Goal: Information Seeking & Learning: Learn about a topic

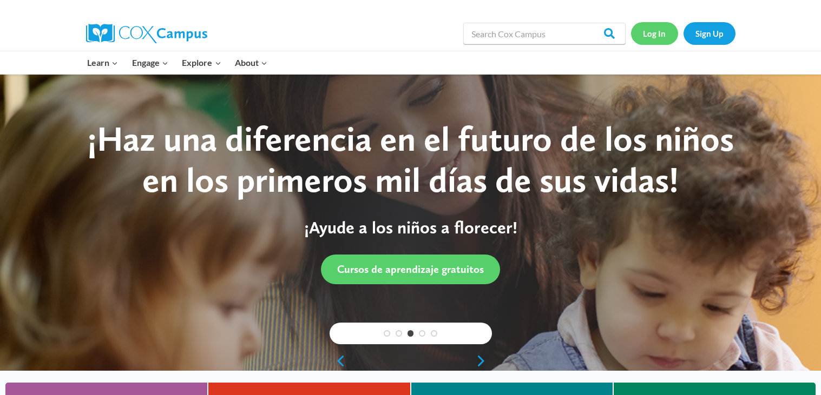
click at [652, 37] on link "Log In" at bounding box center [654, 33] width 47 height 22
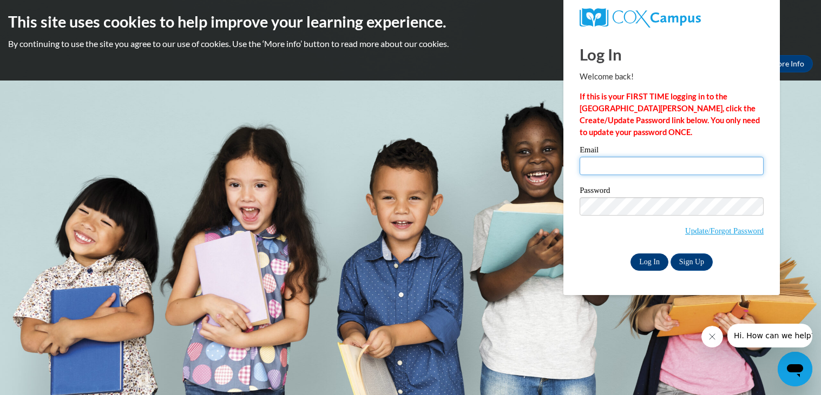
type input "mollie.stone143@gmail.com"
click at [657, 260] on input "Log In" at bounding box center [649, 262] width 38 height 17
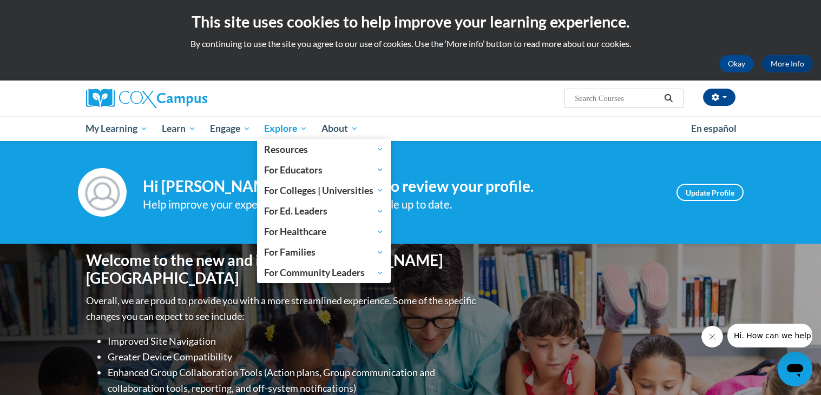
scroll to position [3, 0]
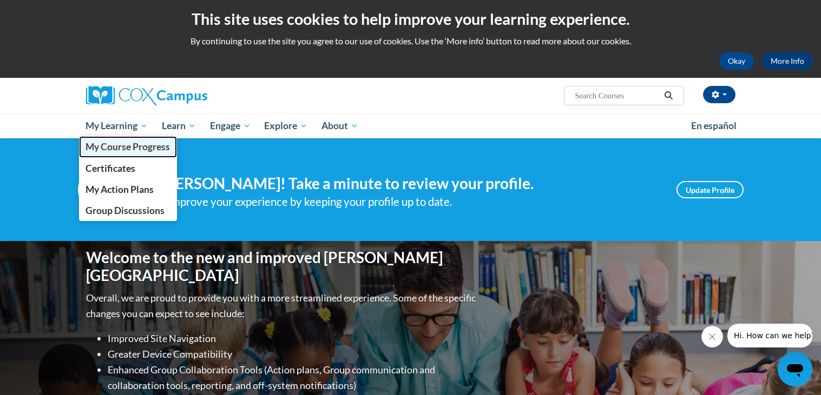
click at [131, 143] on span "My Course Progress" at bounding box center [127, 146] width 84 height 11
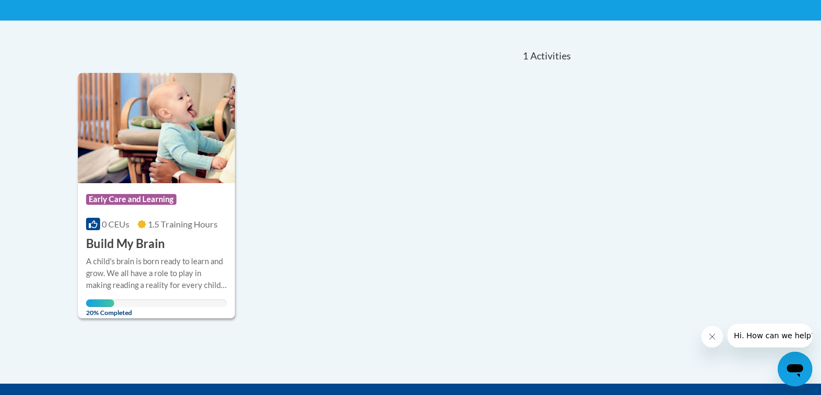
scroll to position [207, 0]
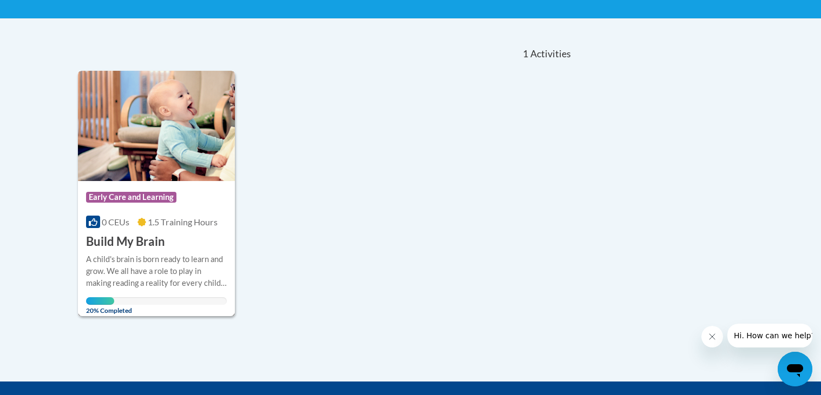
click at [155, 222] on span "1.5 Training Hours" at bounding box center [183, 222] width 70 height 10
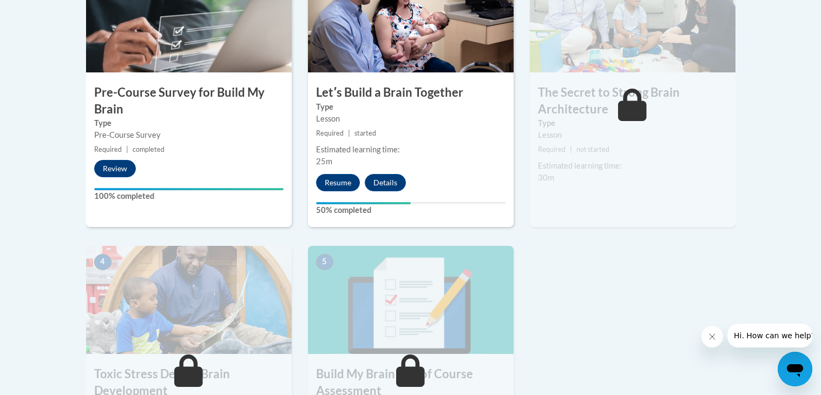
scroll to position [398, 0]
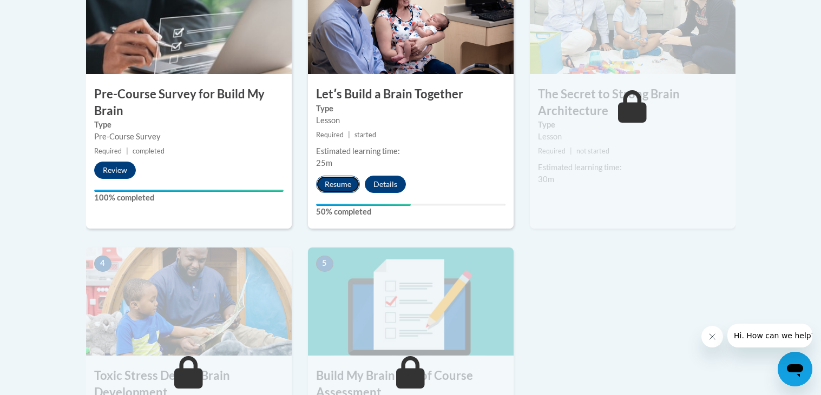
click at [338, 186] on button "Resume" at bounding box center [338, 184] width 44 height 17
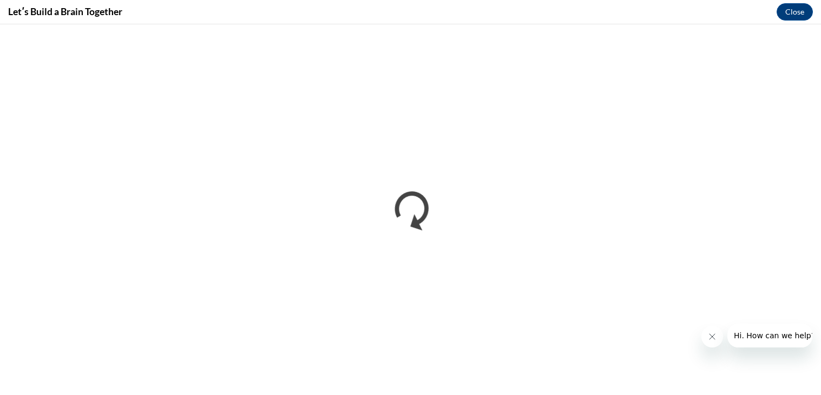
scroll to position [0, 0]
click at [706, 335] on button "Close message from company" at bounding box center [712, 337] width 22 height 22
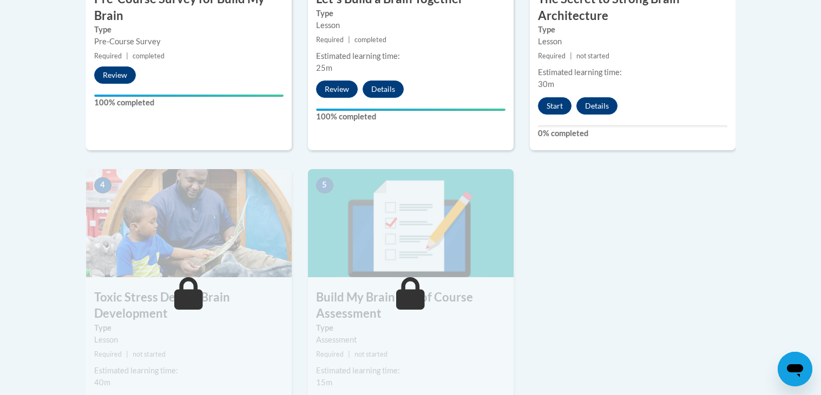
scroll to position [493, 0]
click at [553, 98] on button "Start" at bounding box center [555, 105] width 34 height 17
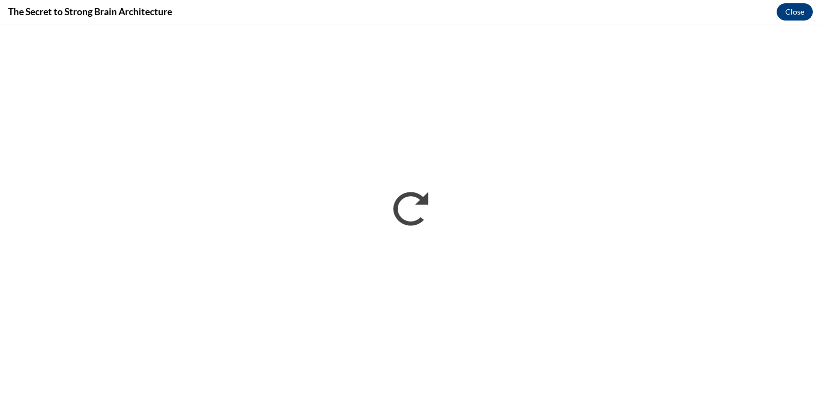
scroll to position [0, 0]
